Goal: Information Seeking & Learning: Compare options

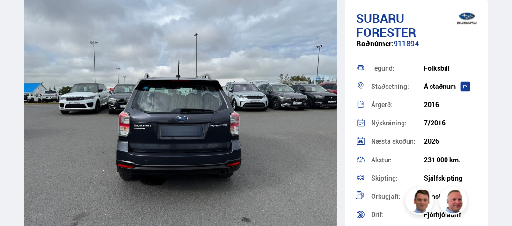
scroll to position [1685, 0]
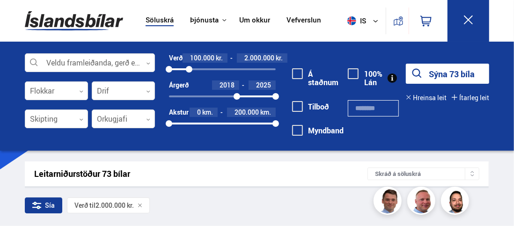
drag, startPoint x: 170, startPoint y: 96, endPoint x: 237, endPoint y: 100, distance: 66.6
click at [237, 100] on div at bounding box center [237, 96] width 7 height 7
click at [457, 73] on button "Sýna 17 bíla" at bounding box center [447, 74] width 83 height 20
click at [463, 19] on icon at bounding box center [468, 20] width 12 height 12
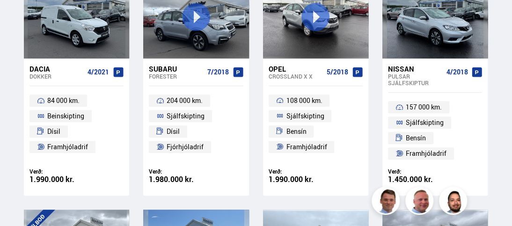
scroll to position [328, 0]
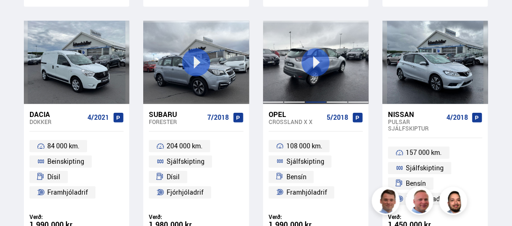
click at [313, 59] on div at bounding box center [315, 62] width 21 height 83
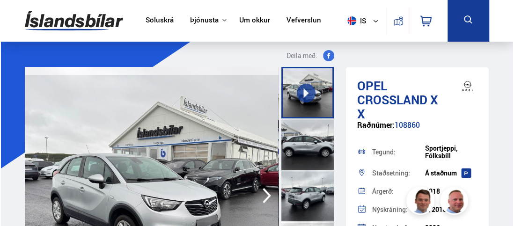
scroll to position [94, 0]
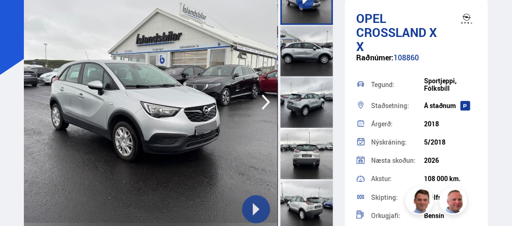
click at [256, 207] on icon at bounding box center [256, 209] width 7 height 12
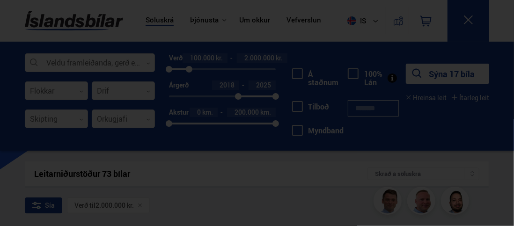
click at [466, 17] on div at bounding box center [257, 113] width 514 height 226
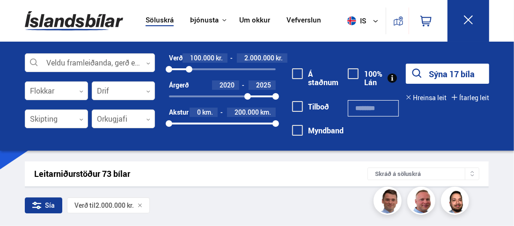
drag, startPoint x: 240, startPoint y: 95, endPoint x: 248, endPoint y: 95, distance: 8.0
click at [248, 95] on div at bounding box center [247, 96] width 7 height 7
click at [444, 72] on button "Sýna 5 bíla" at bounding box center [447, 74] width 83 height 20
click at [472, 19] on icon at bounding box center [468, 20] width 12 height 12
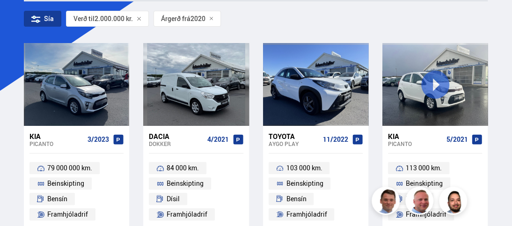
scroll to position [94, 0]
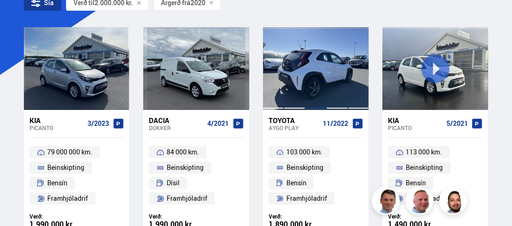
click at [306, 86] on div at bounding box center [315, 68] width 21 height 83
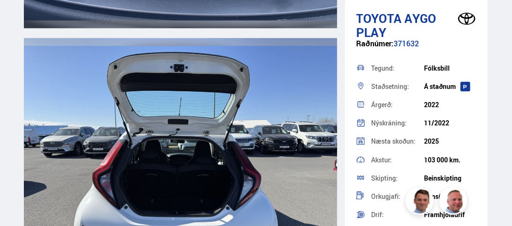
scroll to position [5991, 0]
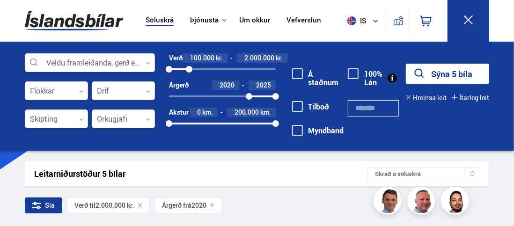
click at [464, 21] on icon at bounding box center [468, 20] width 12 height 12
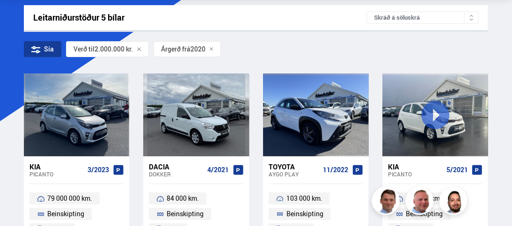
scroll to position [47, 0]
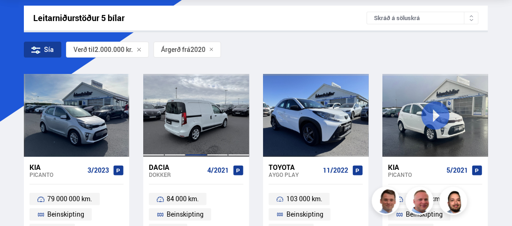
click at [186, 103] on div at bounding box center [195, 115] width 21 height 83
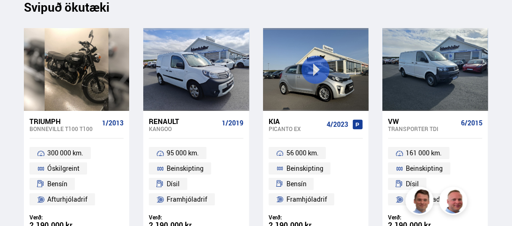
scroll to position [6974, 0]
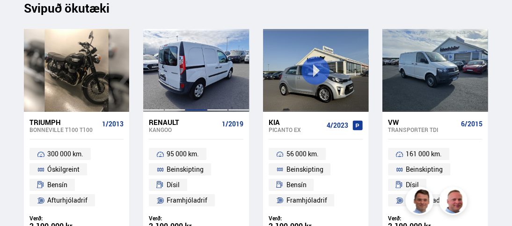
click at [193, 95] on div at bounding box center [195, 70] width 21 height 83
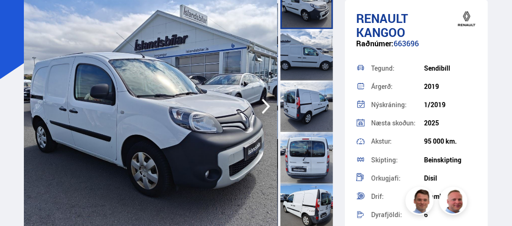
scroll to position [94, 0]
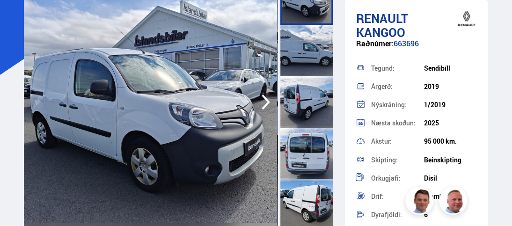
click at [263, 102] on icon "button" at bounding box center [265, 102] width 19 height 22
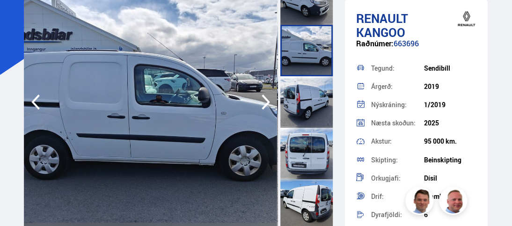
click at [263, 102] on icon "button" at bounding box center [265, 102] width 19 height 22
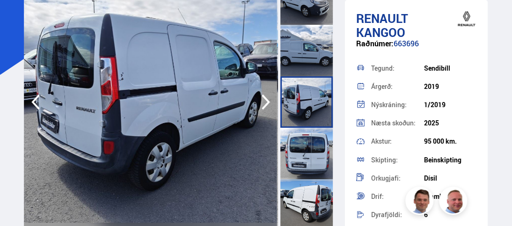
click at [263, 102] on icon "button" at bounding box center [265, 102] width 19 height 22
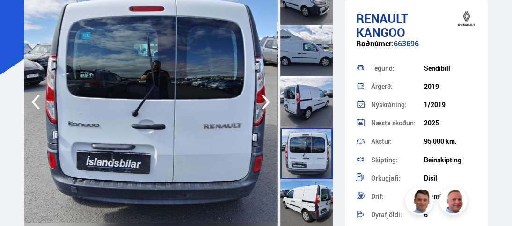
click at [263, 102] on icon "button" at bounding box center [265, 102] width 19 height 22
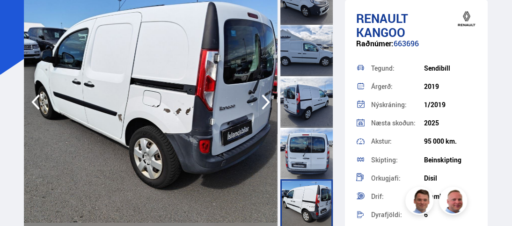
click at [263, 102] on icon "button" at bounding box center [265, 102] width 19 height 22
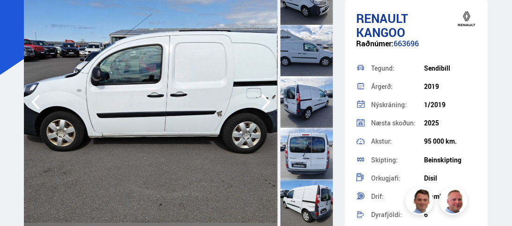
click at [263, 102] on icon "button" at bounding box center [265, 102] width 19 height 22
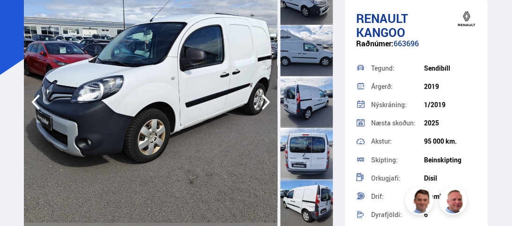
click at [263, 102] on icon "button" at bounding box center [265, 102] width 19 height 22
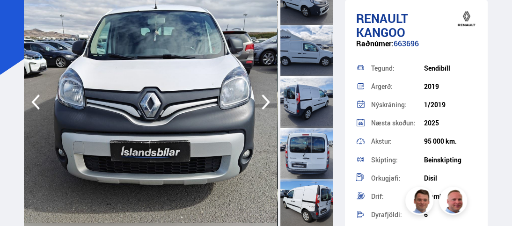
click at [263, 102] on icon "button" at bounding box center [265, 102] width 19 height 22
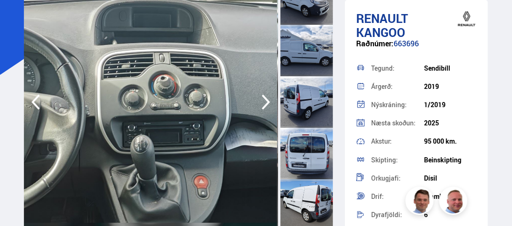
click at [263, 102] on icon "button" at bounding box center [265, 102] width 19 height 22
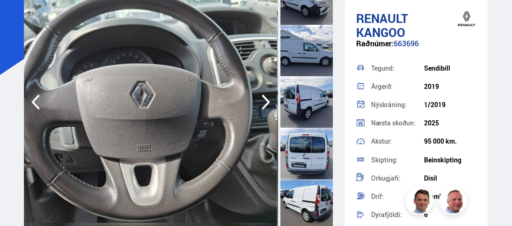
click at [263, 102] on icon "button" at bounding box center [265, 102] width 19 height 22
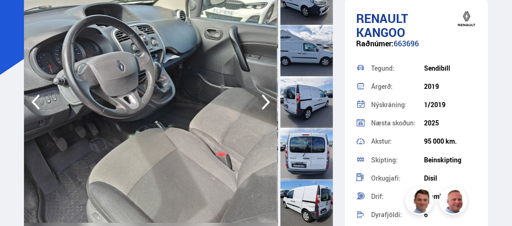
click at [263, 102] on icon "button" at bounding box center [265, 102] width 19 height 22
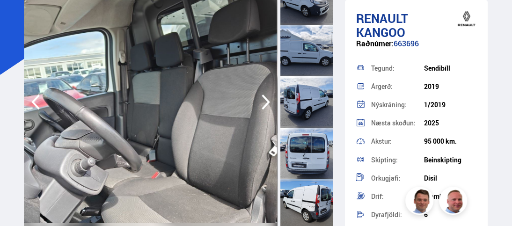
click at [263, 102] on icon "button" at bounding box center [265, 102] width 19 height 22
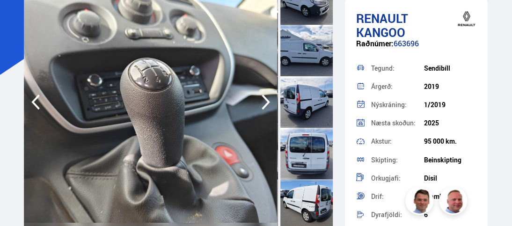
click at [34, 102] on icon "button" at bounding box center [35, 102] width 8 height 15
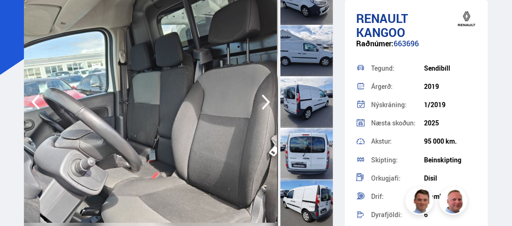
click at [260, 100] on icon "button" at bounding box center [265, 102] width 19 height 22
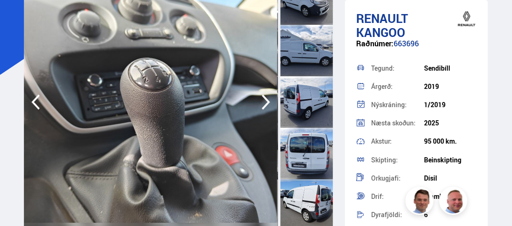
click at [260, 100] on icon "button" at bounding box center [265, 102] width 19 height 22
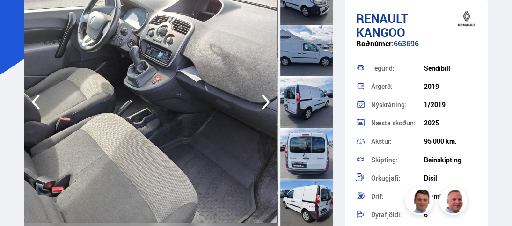
click at [260, 100] on icon "button" at bounding box center [265, 102] width 19 height 22
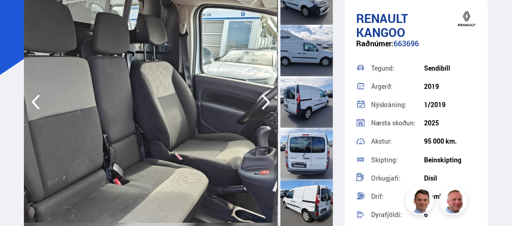
click at [260, 100] on icon "button" at bounding box center [265, 102] width 19 height 22
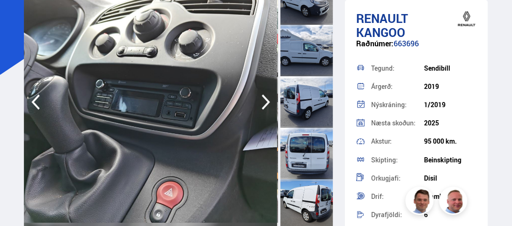
click at [260, 100] on icon "button" at bounding box center [265, 102] width 19 height 22
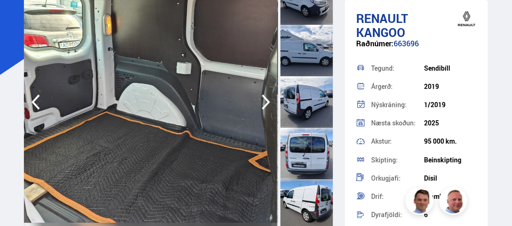
click at [260, 100] on icon "button" at bounding box center [265, 102] width 19 height 22
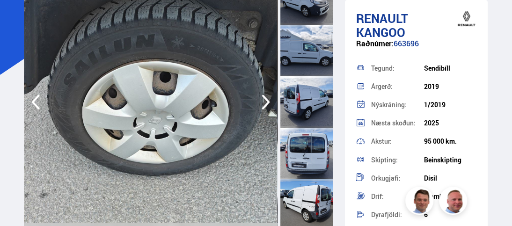
click at [38, 101] on icon "button" at bounding box center [35, 102] width 19 height 22
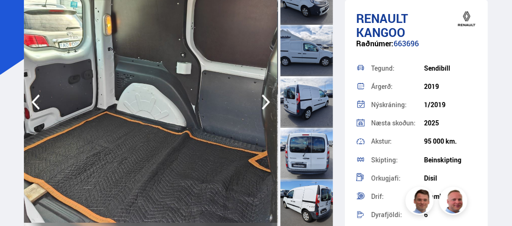
click at [270, 103] on icon "button" at bounding box center [265, 102] width 19 height 22
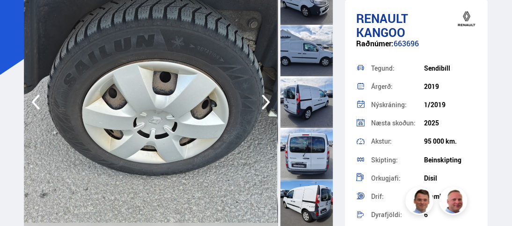
click at [270, 103] on icon "button" at bounding box center [265, 102] width 19 height 22
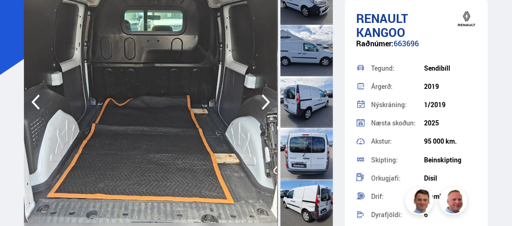
click at [270, 103] on icon "button" at bounding box center [265, 102] width 19 height 22
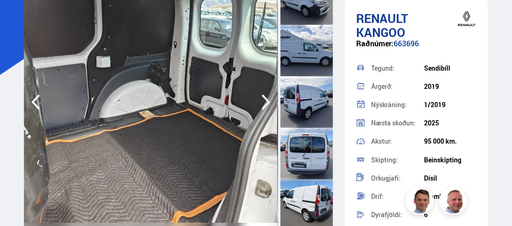
click at [270, 103] on icon "button" at bounding box center [265, 102] width 19 height 22
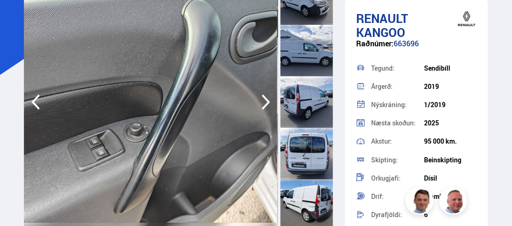
click at [270, 103] on icon "button" at bounding box center [265, 102] width 19 height 22
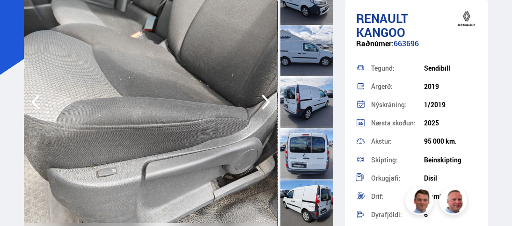
click at [270, 103] on icon "button" at bounding box center [265, 102] width 19 height 22
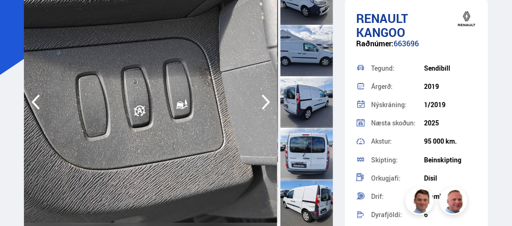
click at [270, 103] on icon "button" at bounding box center [265, 102] width 19 height 22
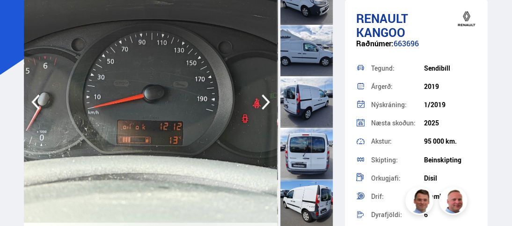
click at [268, 103] on icon "button" at bounding box center [265, 102] width 19 height 22
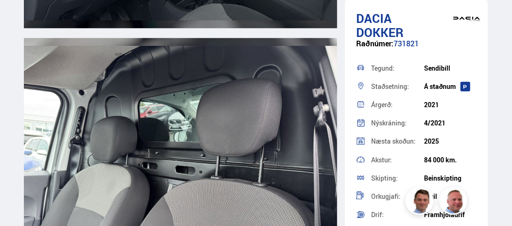
scroll to position [3866, 0]
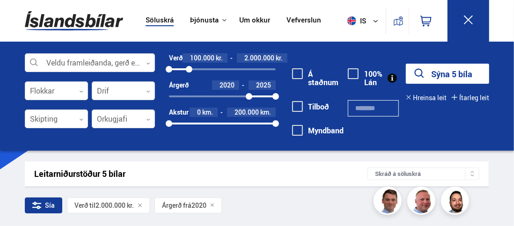
click at [450, 80] on button "Sýna 5 bíla" at bounding box center [447, 74] width 83 height 20
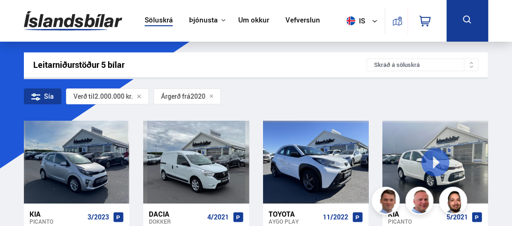
click at [460, 17] on button at bounding box center [468, 21] width 42 height 42
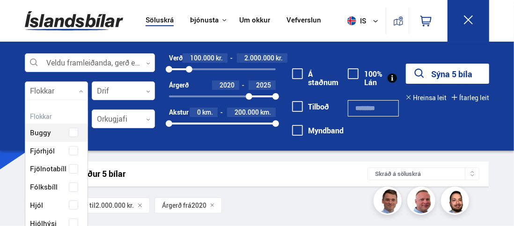
click at [82, 90] on icon at bounding box center [81, 91] width 4 height 4
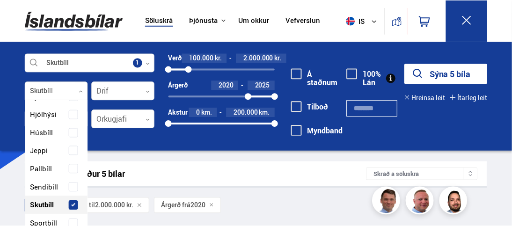
scroll to position [172, 0]
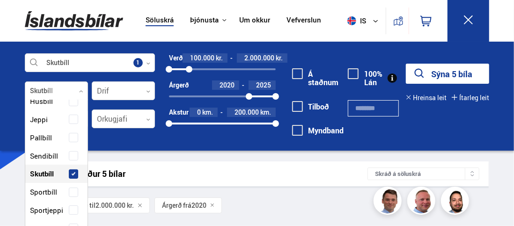
click at [72, 174] on span at bounding box center [74, 174] width 4 height 4
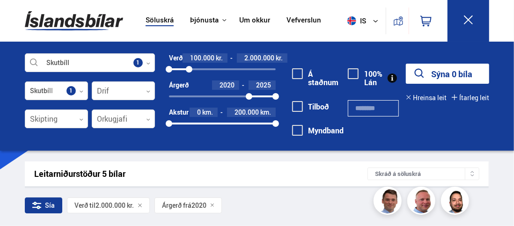
click at [235, 175] on div "Leitarniðurstöður 5 bílar" at bounding box center [200, 174] width 333 height 10
click at [476, 19] on button at bounding box center [468, 21] width 42 height 42
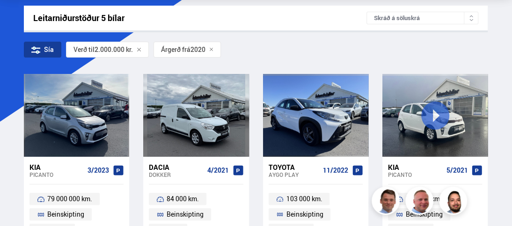
scroll to position [0, 0]
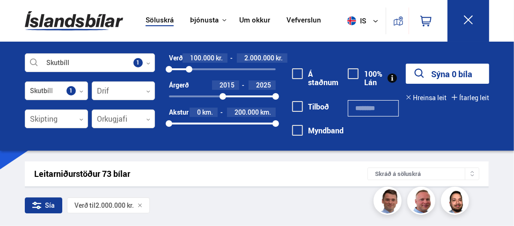
drag, startPoint x: 248, startPoint y: 95, endPoint x: 223, endPoint y: 97, distance: 24.9
click at [223, 97] on div at bounding box center [223, 96] width 7 height 7
click at [225, 98] on div at bounding box center [225, 96] width 7 height 7
click at [474, 15] on button at bounding box center [468, 21] width 42 height 42
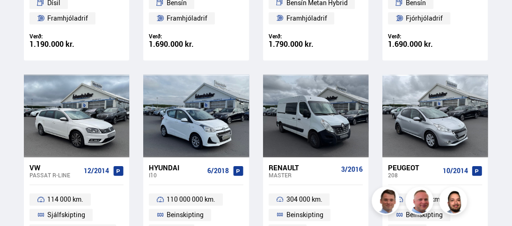
scroll to position [515, 0]
